Goal: Information Seeking & Learning: Understand process/instructions

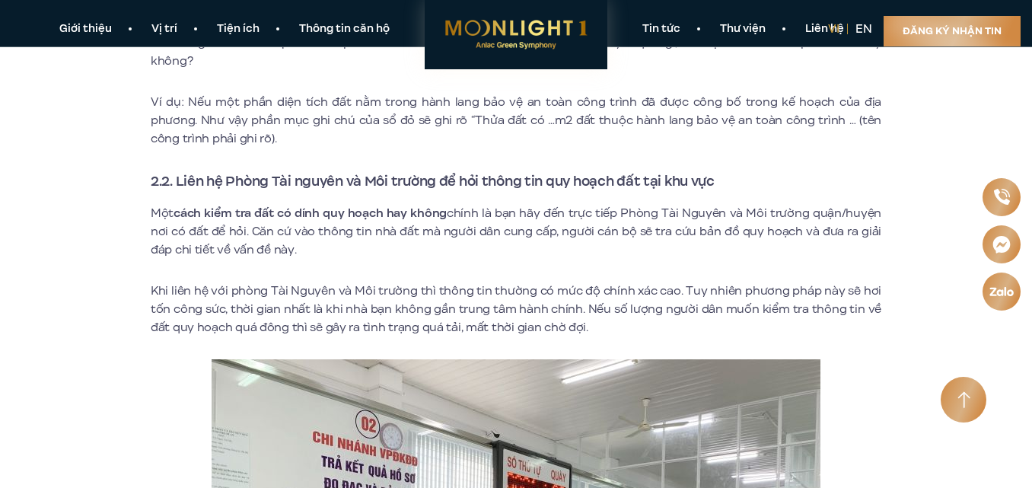
scroll to position [1294, 0]
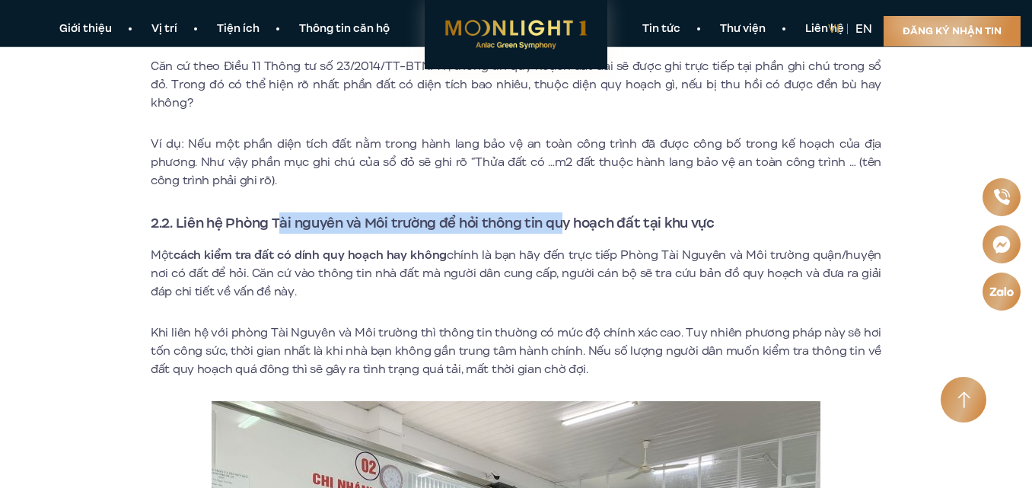
drag, startPoint x: 284, startPoint y: 199, endPoint x: 572, endPoint y: 207, distance: 287.8
click at [572, 213] on strong "2.2. Liên hệ Phòng Tài nguyên và Môi trường để hỏi thông tin quy hoạch đất tại …" at bounding box center [433, 223] width 564 height 20
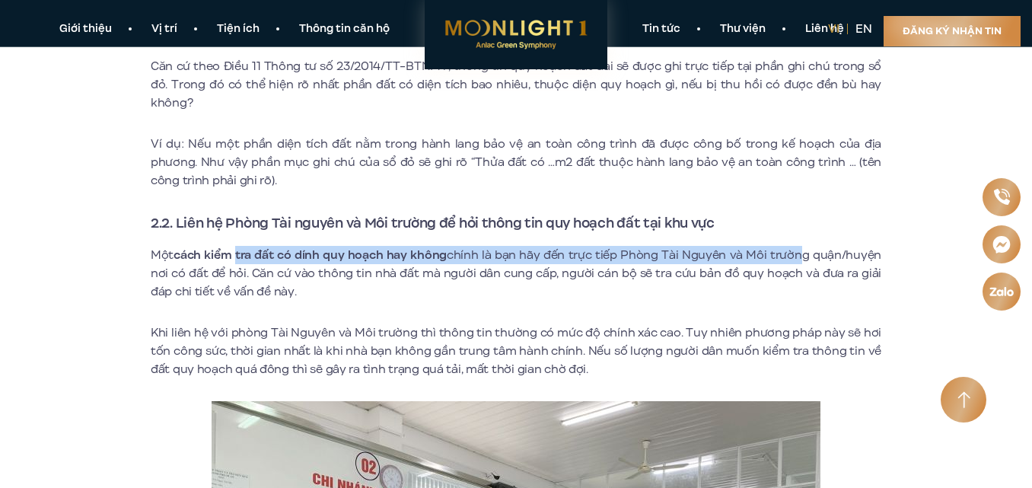
drag, startPoint x: 237, startPoint y: 239, endPoint x: 794, endPoint y: 232, distance: 557.2
click at [794, 246] on p "Một cách kiểm tra đất có dính quy hoạch hay không chính là bạn hãy đến trực tiế…" at bounding box center [516, 273] width 731 height 55
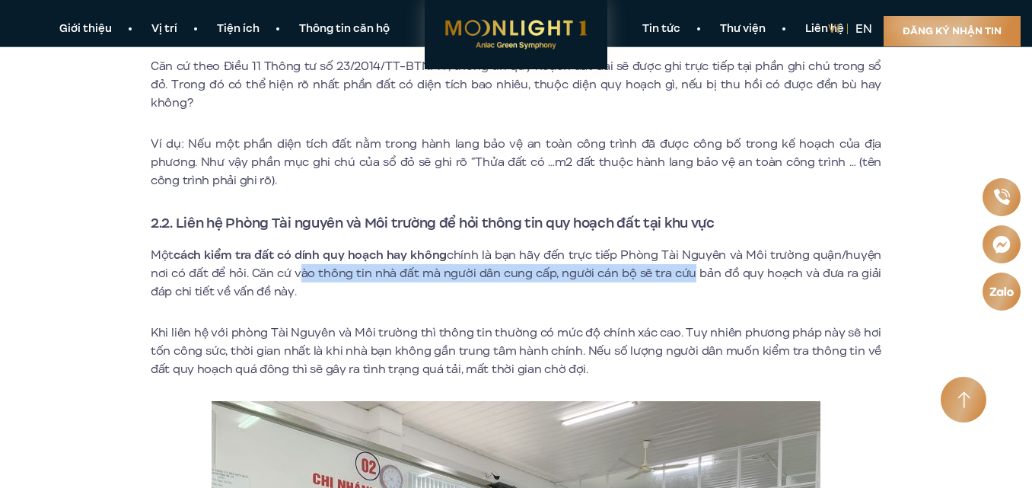
drag, startPoint x: 298, startPoint y: 254, endPoint x: 706, endPoint y: 258, distance: 408.8
click at [701, 258] on p "Một cách kiểm tra đất có dính quy hoạch hay không chính là bạn hãy đến trực tiế…" at bounding box center [516, 273] width 731 height 55
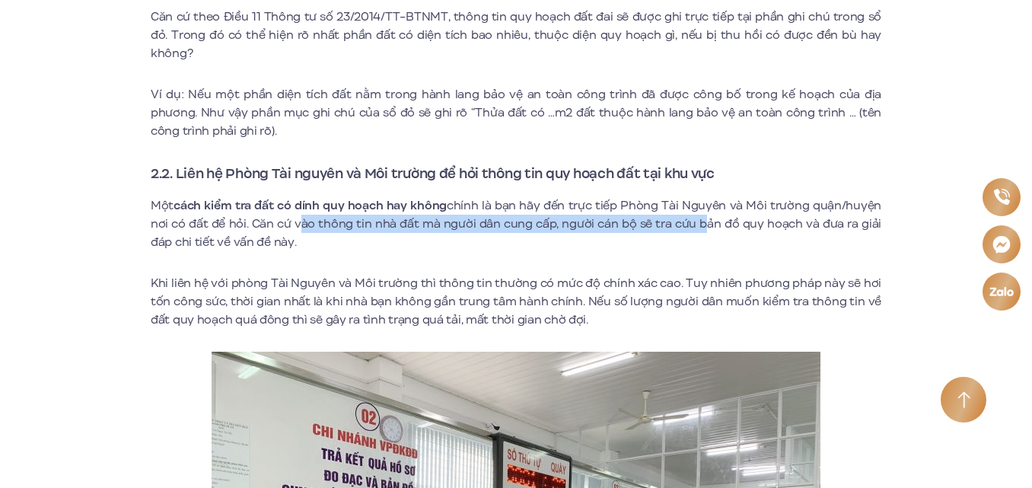
scroll to position [1370, 0]
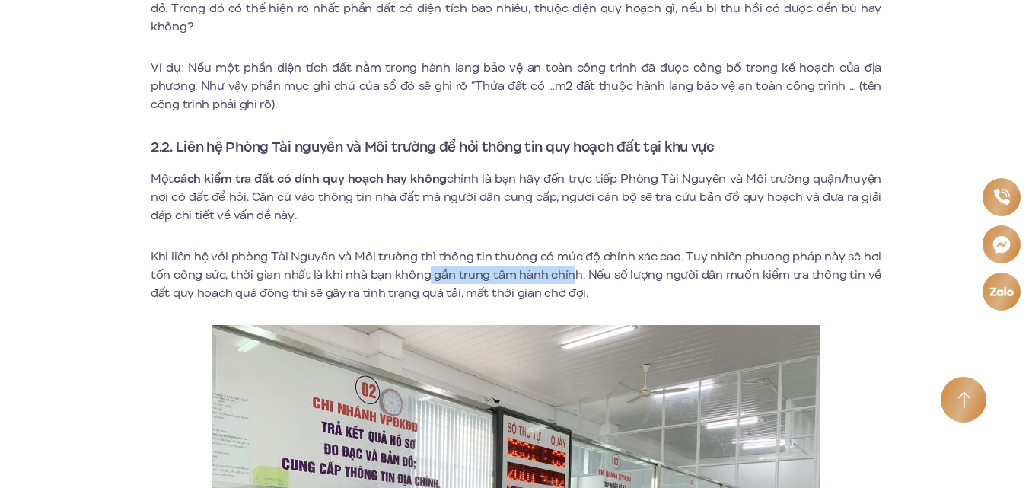
drag, startPoint x: 431, startPoint y: 261, endPoint x: 575, endPoint y: 261, distance: 143.9
click at [575, 261] on p "Khi liên hệ với phòng Tài Nguyên và Môi trường thì thông tin thường có mức độ c…" at bounding box center [516, 274] width 731 height 55
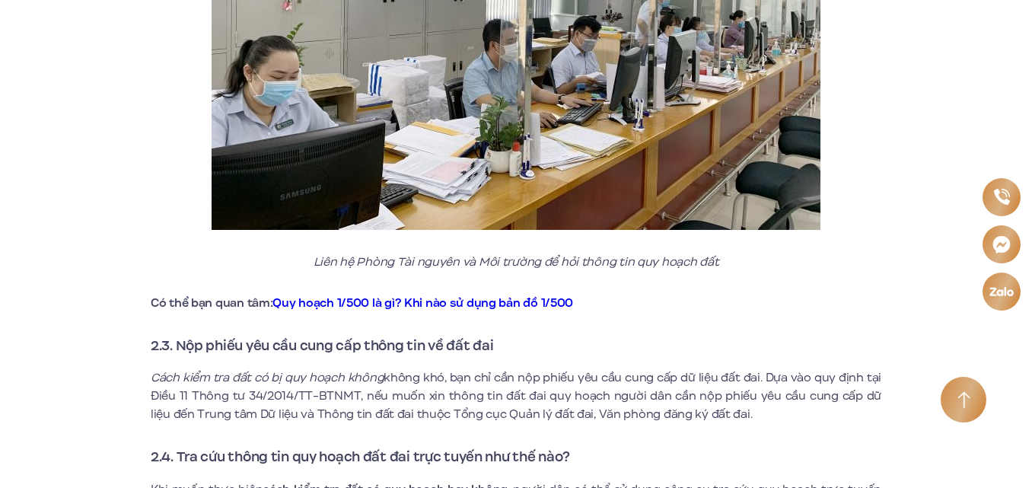
scroll to position [1979, 0]
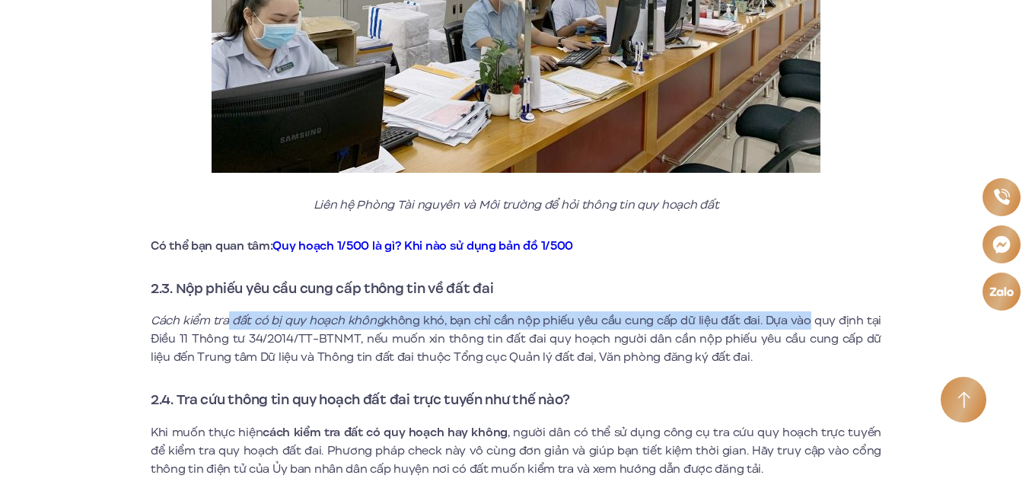
drag, startPoint x: 229, startPoint y: 302, endPoint x: 808, endPoint y: 307, distance: 579.3
click at [808, 311] on p "Cách kiểm tra đất có bị quy hoạch không không khó, bạn chỉ cần nộp phiếu yêu cầ…" at bounding box center [516, 338] width 731 height 55
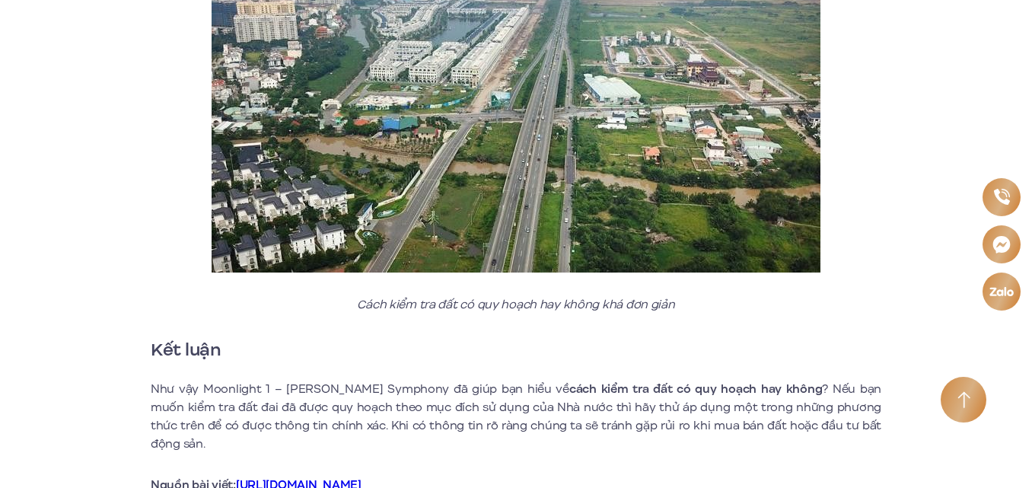
scroll to position [4339, 0]
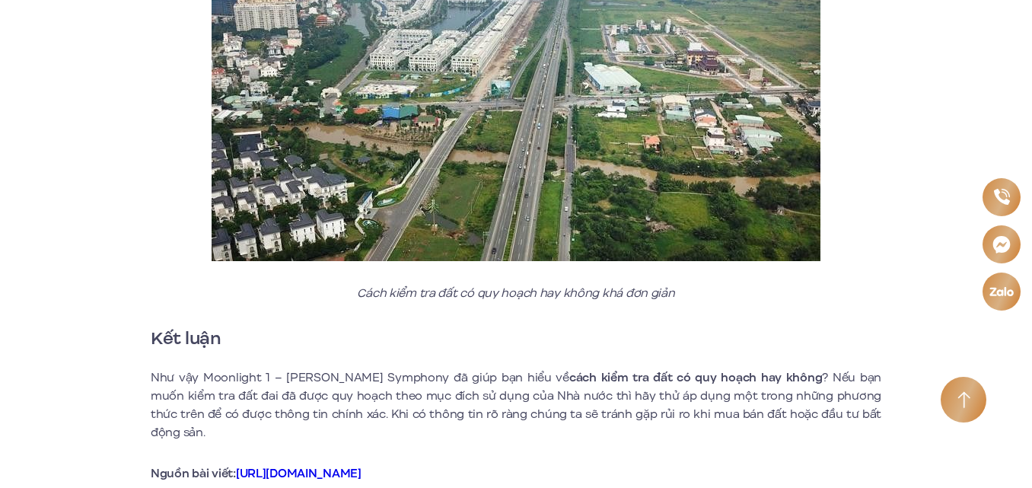
click at [1009, 280] on link at bounding box center [1002, 291] width 39 height 38
